Goal: Task Accomplishment & Management: Manage account settings

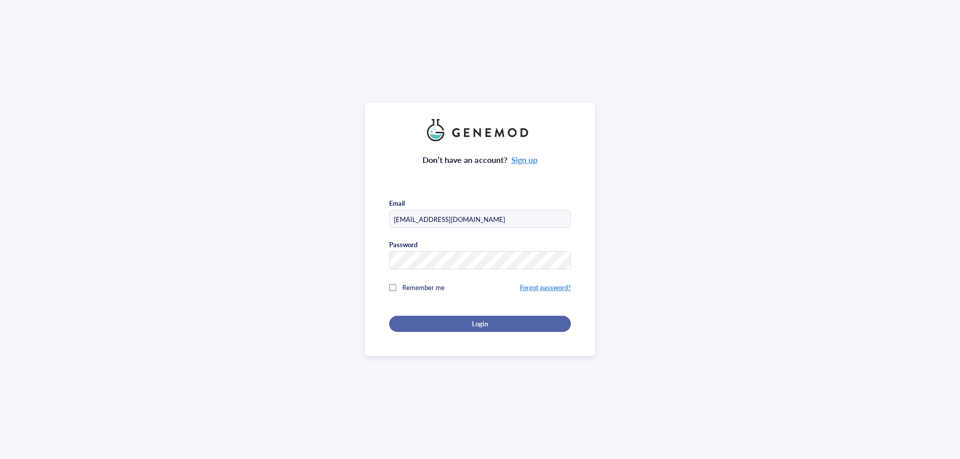
click at [444, 320] on div "Login" at bounding box center [479, 323] width 149 height 9
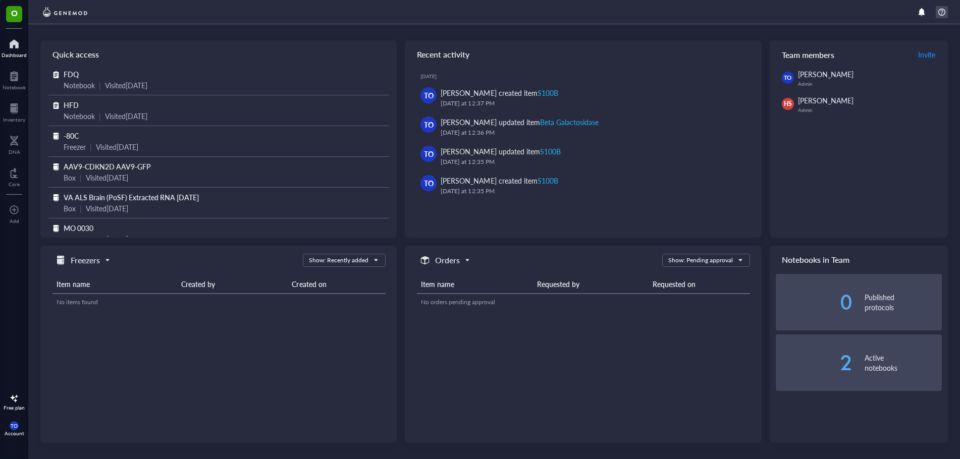
click at [942, 15] on div at bounding box center [941, 12] width 12 height 12
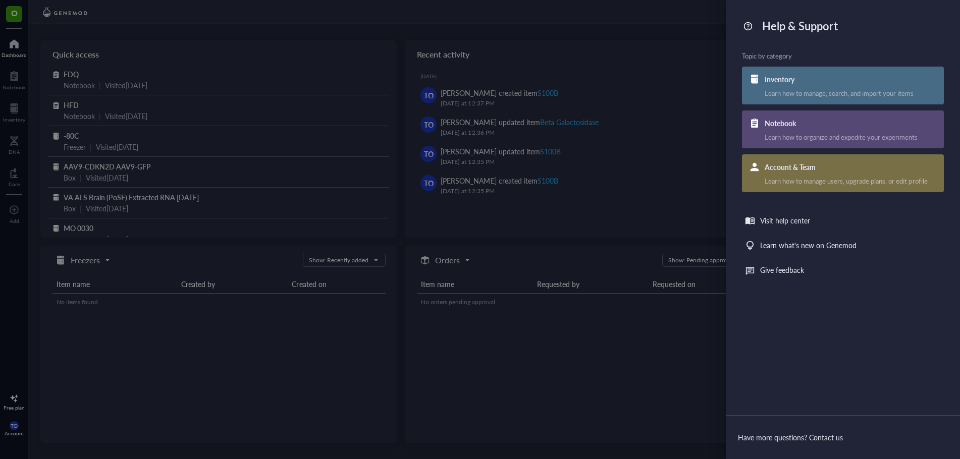
click at [942, 15] on div "Help & Support Topic by category Inventory Learn how to manage, search, and imp…" at bounding box center [843, 149] width 234 height 299
click at [789, 173] on div "Account & Team" at bounding box center [853, 166] width 179 height 22
click at [637, 127] on div at bounding box center [480, 229] width 960 height 459
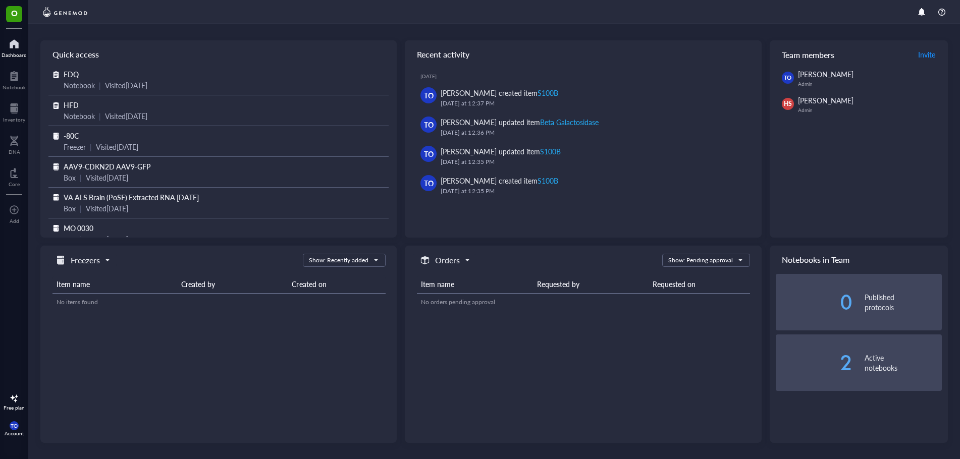
click at [802, 97] on span "[PERSON_NAME]" at bounding box center [826, 100] width 56 height 10
click at [797, 83] on div "TO [PERSON_NAME] Admin" at bounding box center [862, 78] width 160 height 18
click at [785, 100] on span "HS" at bounding box center [788, 103] width 8 height 9
click at [825, 96] on span "[PERSON_NAME]" at bounding box center [826, 100] width 56 height 10
click at [13, 427] on span "TO" at bounding box center [14, 426] width 7 height 6
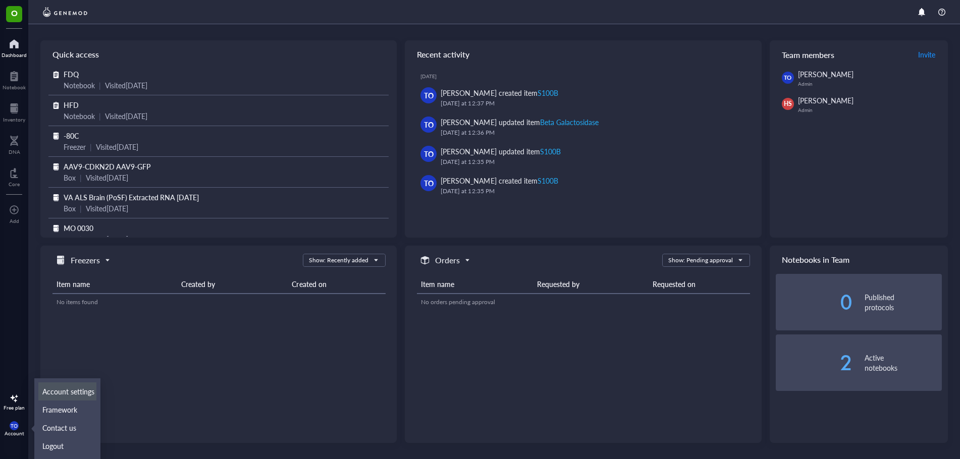
click at [65, 395] on link "Account settings" at bounding box center [67, 391] width 58 height 18
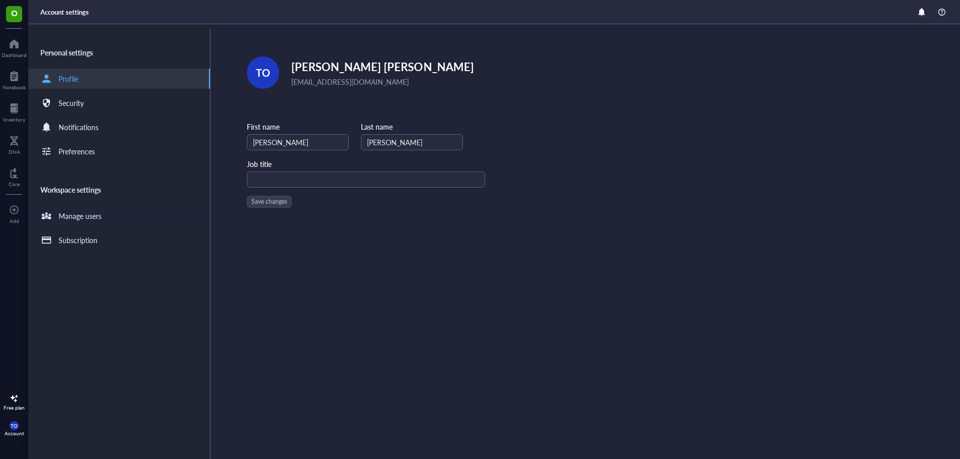
click at [82, 215] on div "Manage users" at bounding box center [80, 215] width 43 height 11
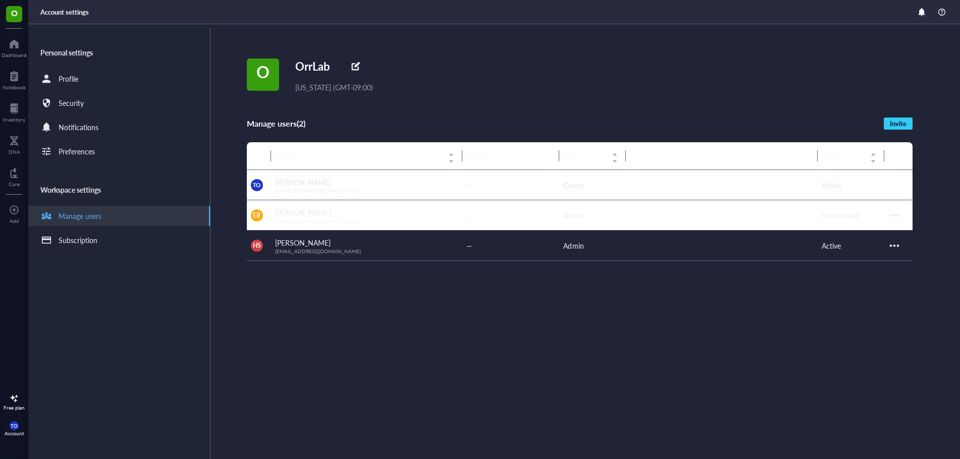
click at [894, 245] on div at bounding box center [894, 246] width 16 height 16
click at [876, 295] on span "Deactivate user" at bounding box center [863, 295] width 59 height 11
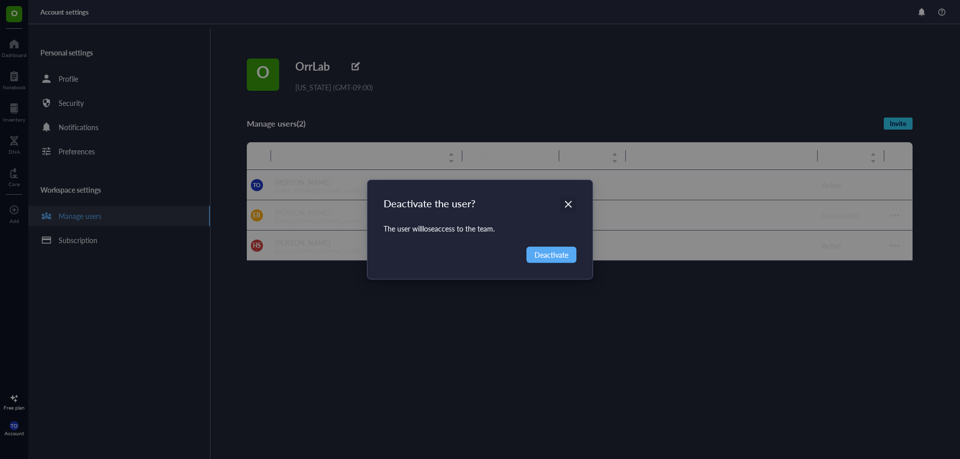
click at [567, 205] on icon "Close" at bounding box center [569, 205] width 10 height 10
